Goal: Information Seeking & Learning: Learn about a topic

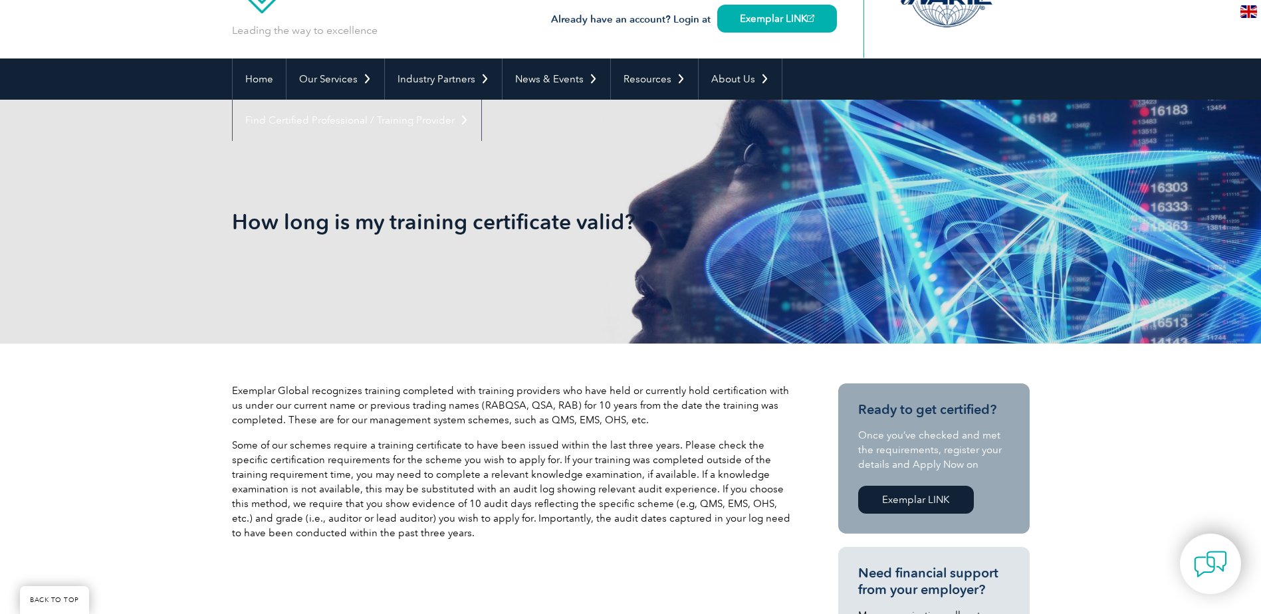
scroll to position [133, 0]
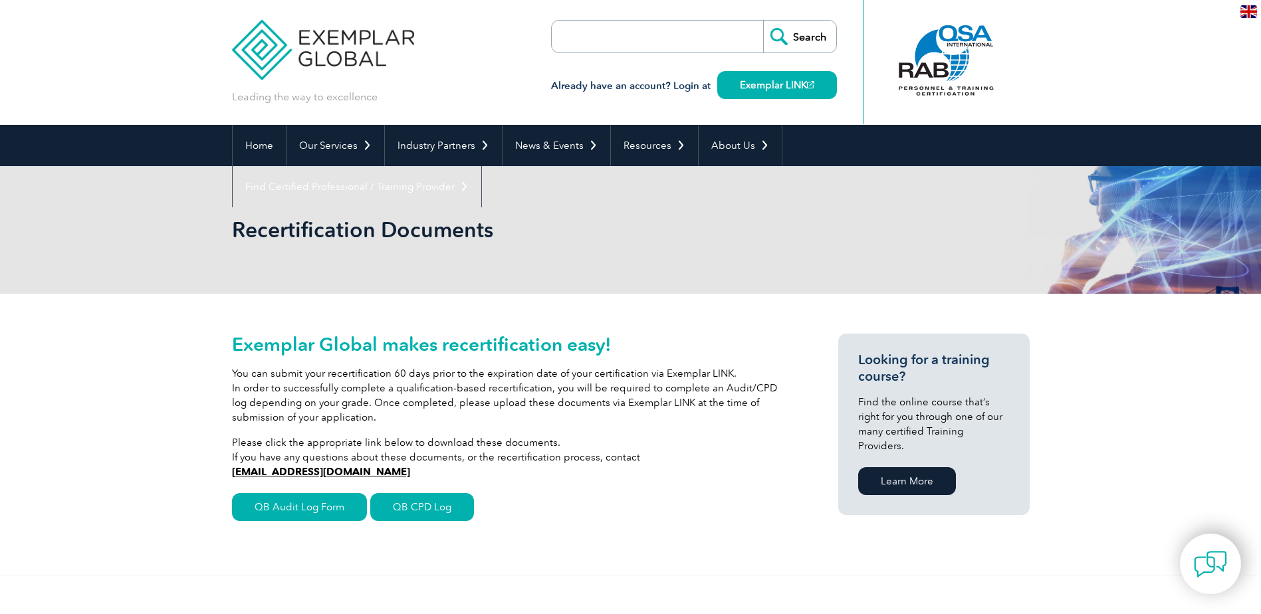
click at [340, 34] on img at bounding box center [323, 40] width 183 height 80
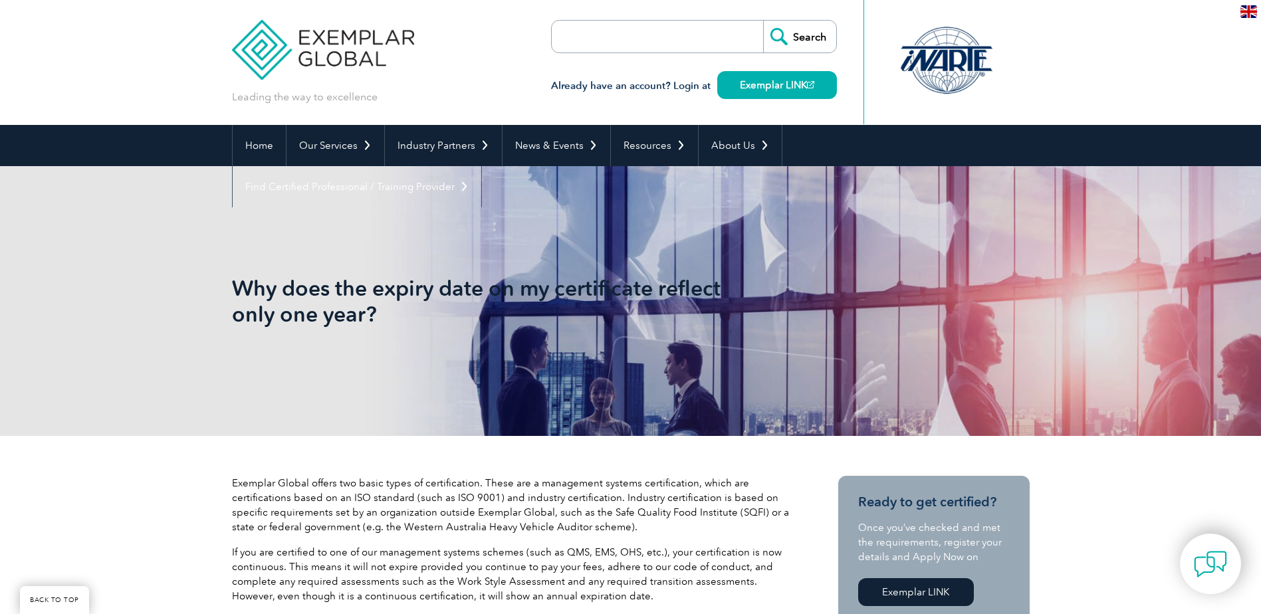
scroll to position [171, 0]
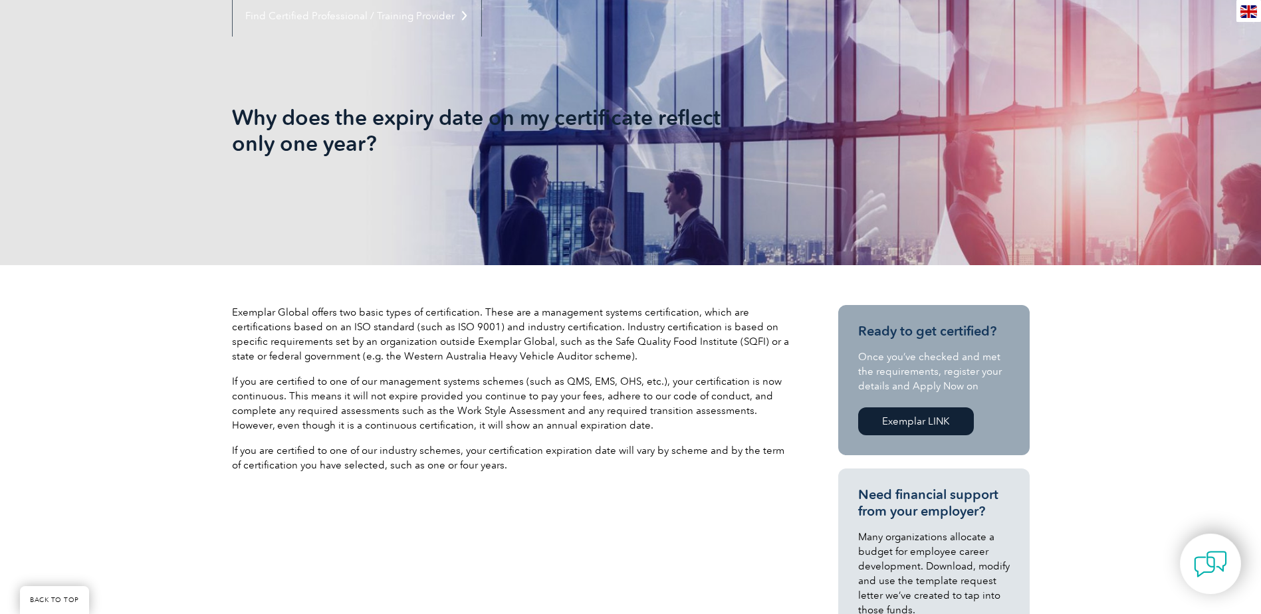
click at [465, 362] on p "Exemplar Global offers two basic types of certification. These are a management…" at bounding box center [511, 334] width 559 height 59
click at [548, 463] on p "If you are certified to one of our industry schemes, your certification expirat…" at bounding box center [511, 457] width 559 height 29
click at [559, 449] on p "If you are certified to one of our industry schemes, your certification expirat…" at bounding box center [511, 457] width 559 height 29
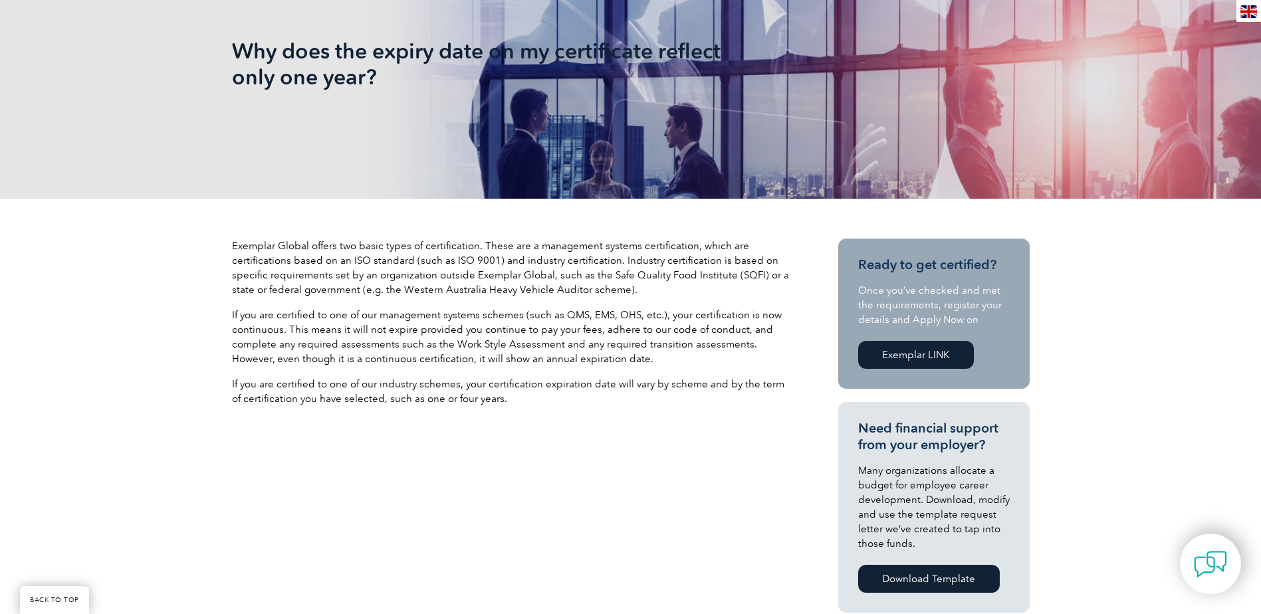
click at [588, 352] on p "If you are certified to one of our management systems schemes (such as QMS, EMS…" at bounding box center [511, 337] width 559 height 59
click at [535, 372] on div "Exemplar Global offers two basic types of certification. These are a management…" at bounding box center [511, 328] width 559 height 178
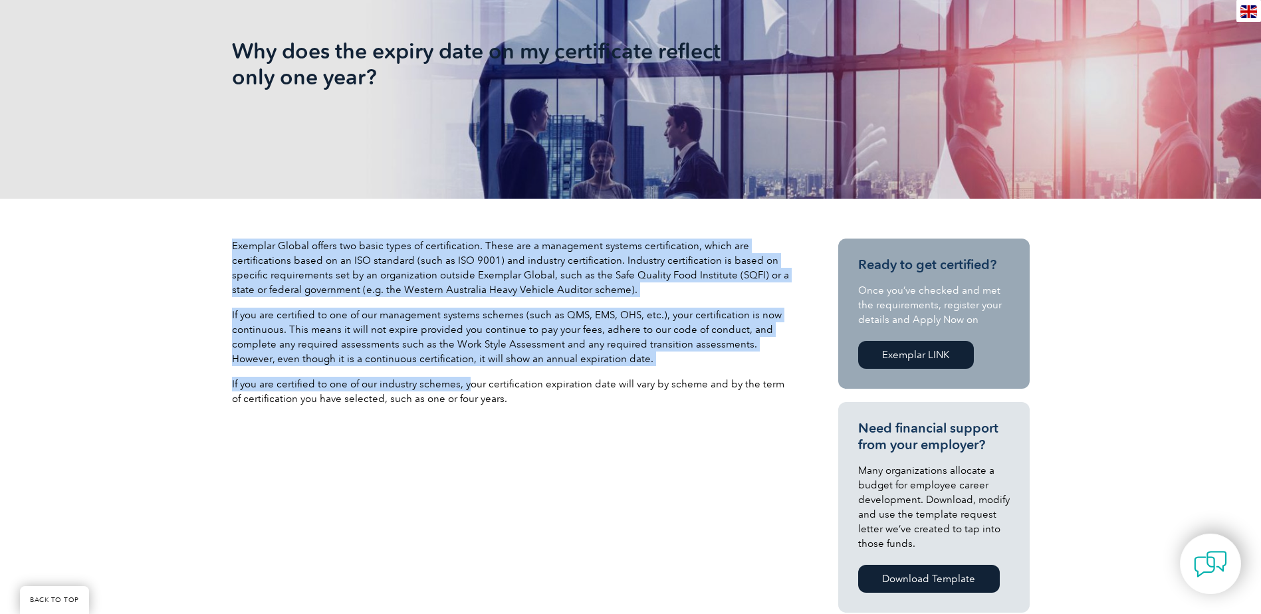
drag, startPoint x: 229, startPoint y: 313, endPoint x: 468, endPoint y: 385, distance: 249.9
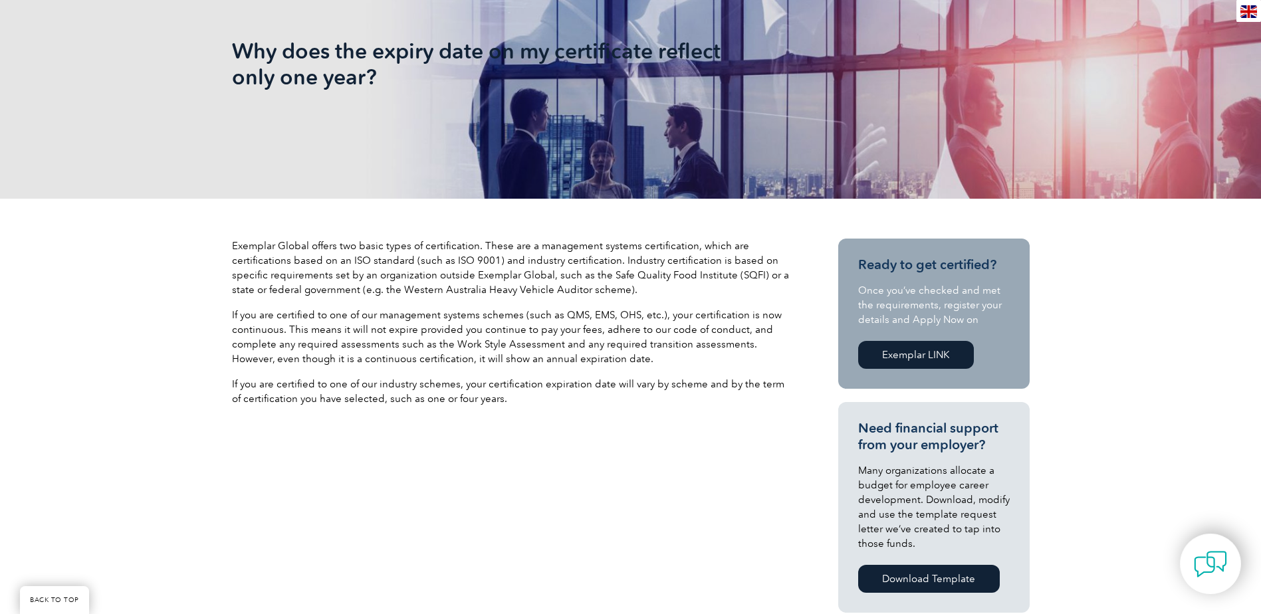
drag, startPoint x: 468, startPoint y: 385, endPoint x: 520, endPoint y: 398, distance: 53.4
click at [520, 398] on p "If you are certified to one of our industry schemes, your certification expirat…" at bounding box center [511, 391] width 559 height 29
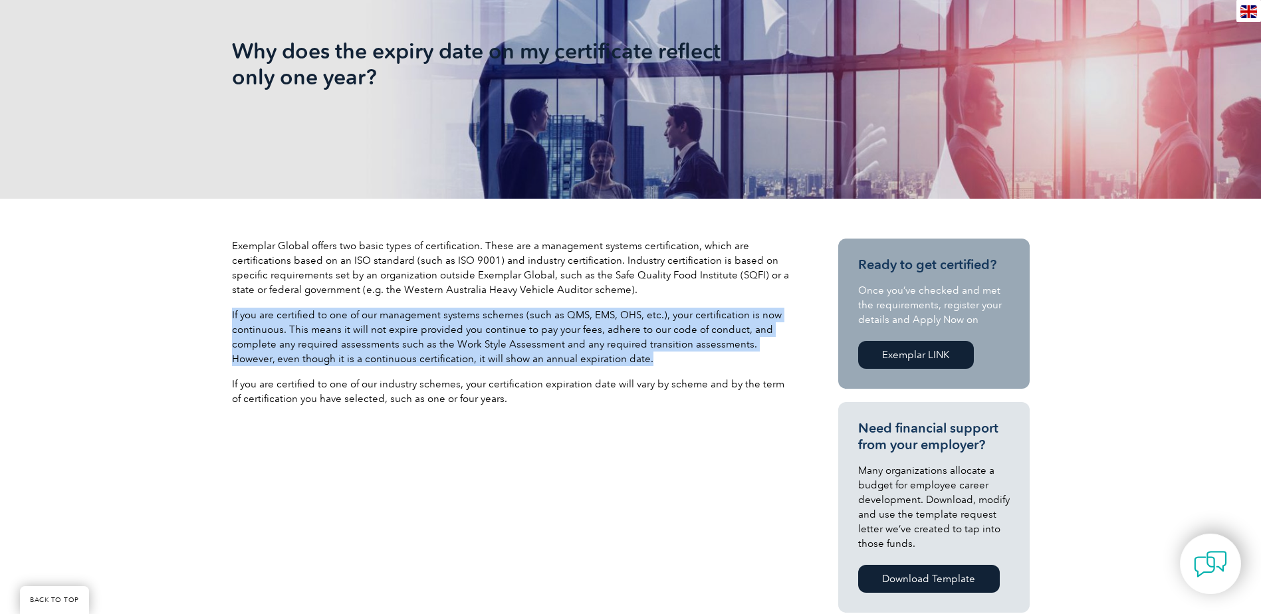
drag, startPoint x: 602, startPoint y: 362, endPoint x: 231, endPoint y: 312, distance: 374.4
click at [232, 312] on p "If you are certified to one of our management systems schemes (such as QMS, EMS…" at bounding box center [511, 337] width 559 height 59
copy p "If you are certified to one of our management systems schemes (such as QMS, EMS…"
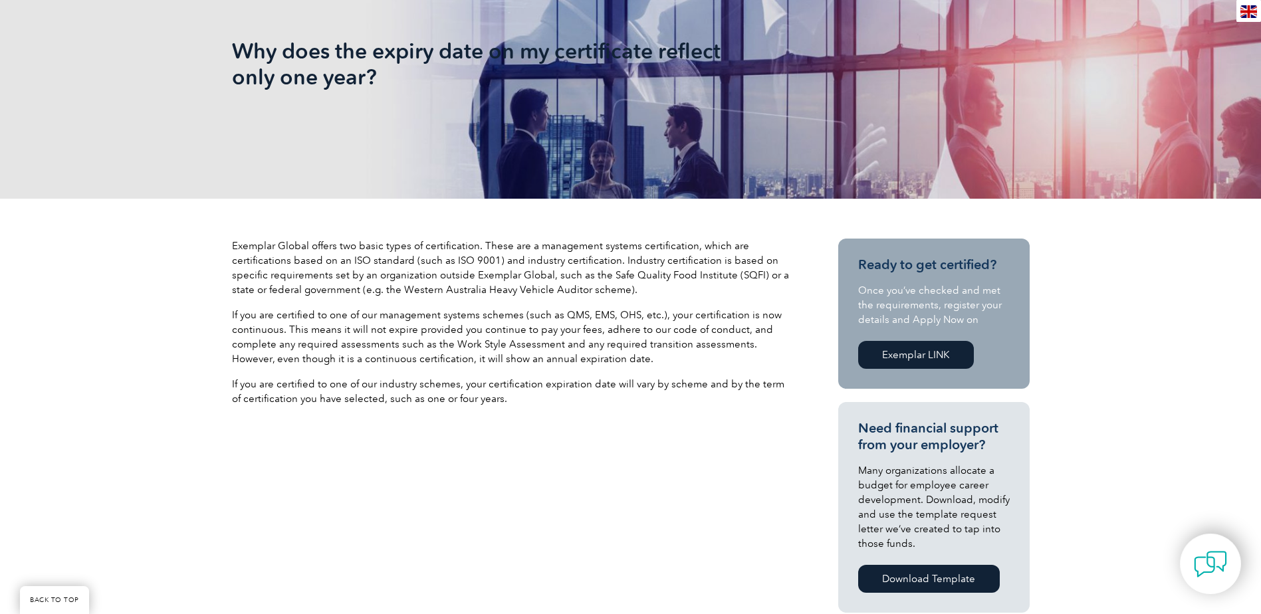
click at [923, 354] on link "Exemplar LINK" at bounding box center [916, 355] width 116 height 28
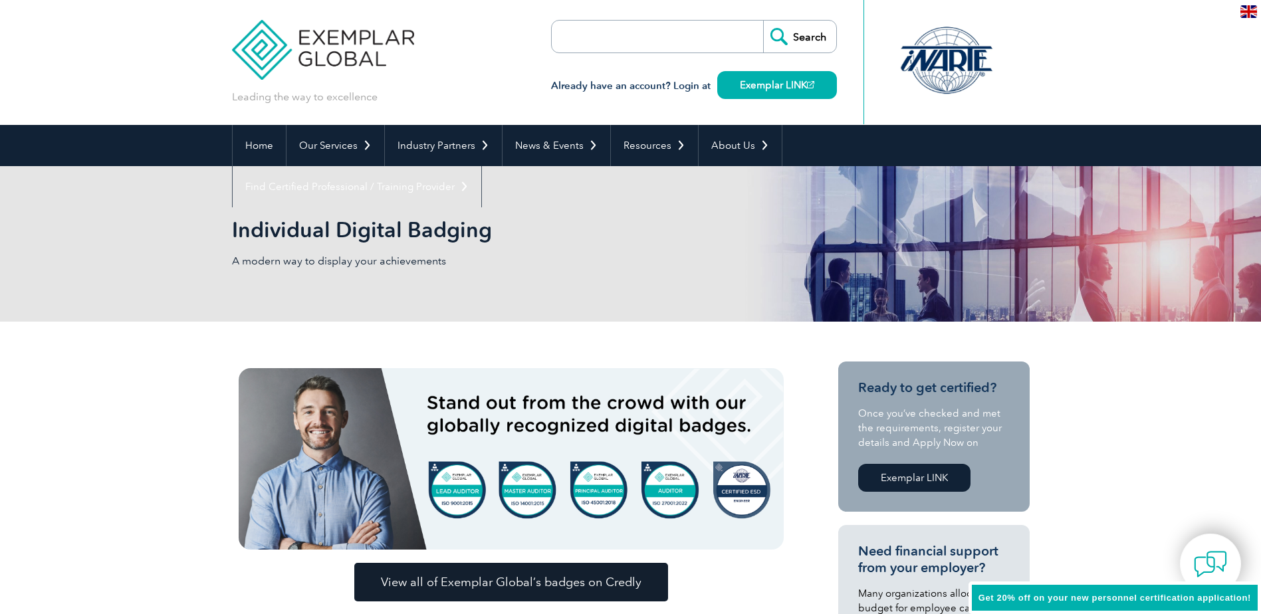
scroll to position [133, 0]
